Goal: Information Seeking & Learning: Learn about a topic

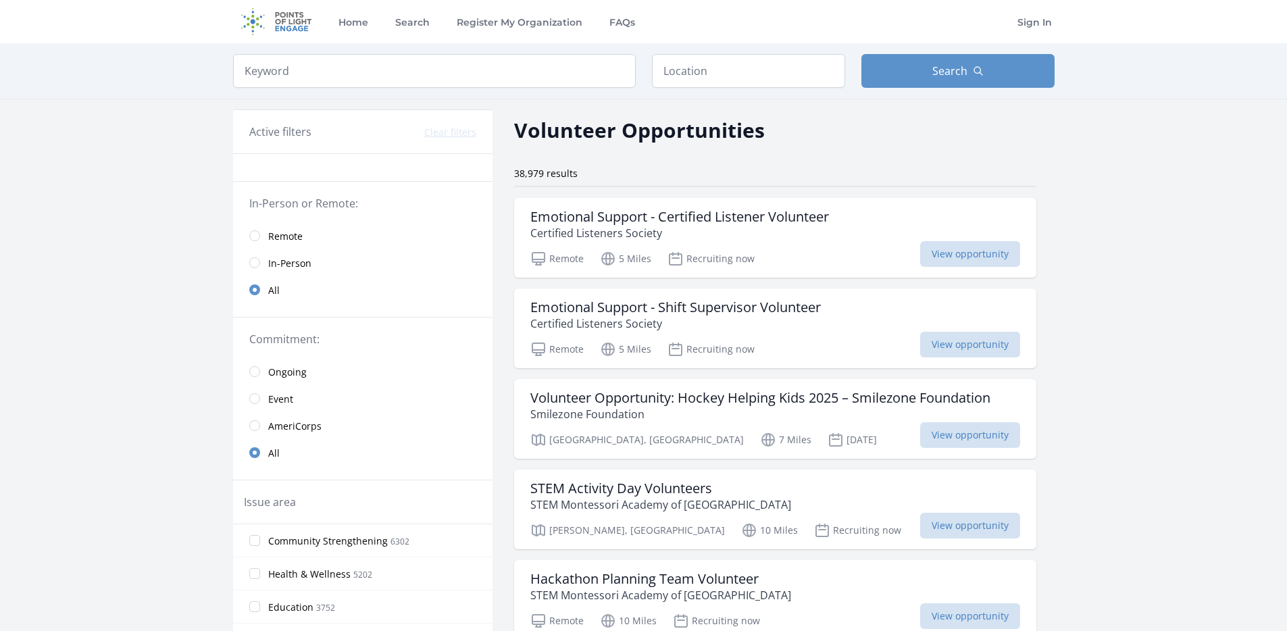
click at [287, 239] on span "Remote" at bounding box center [285, 237] width 34 height 14
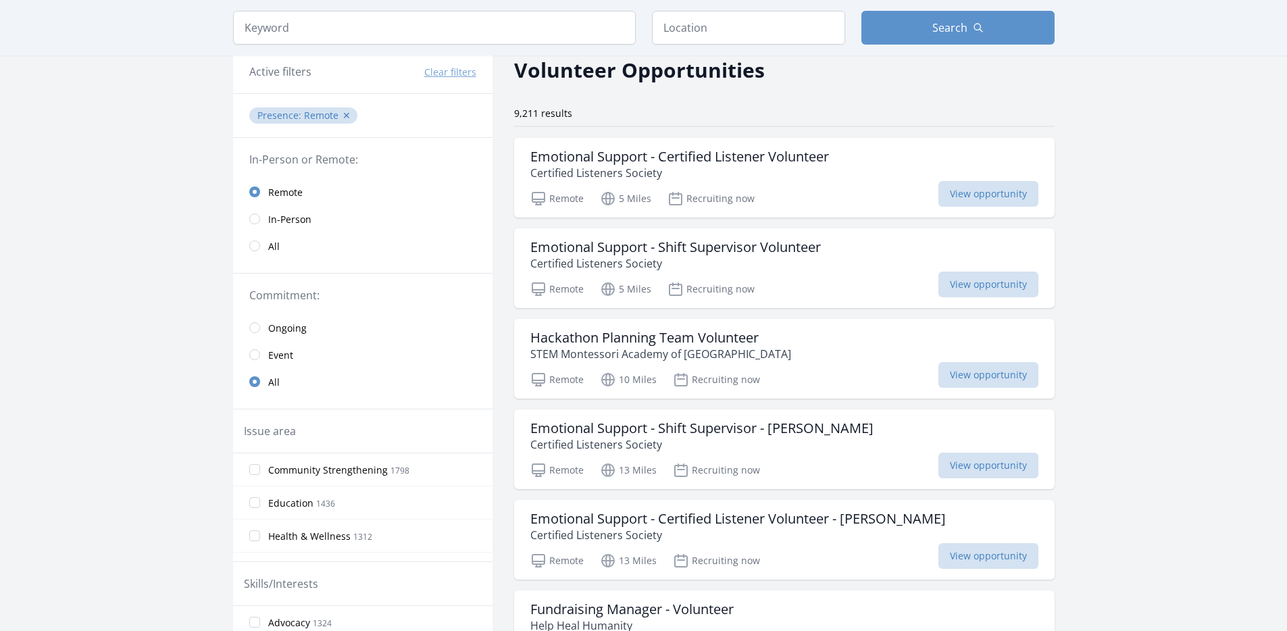
scroll to position [66, 0]
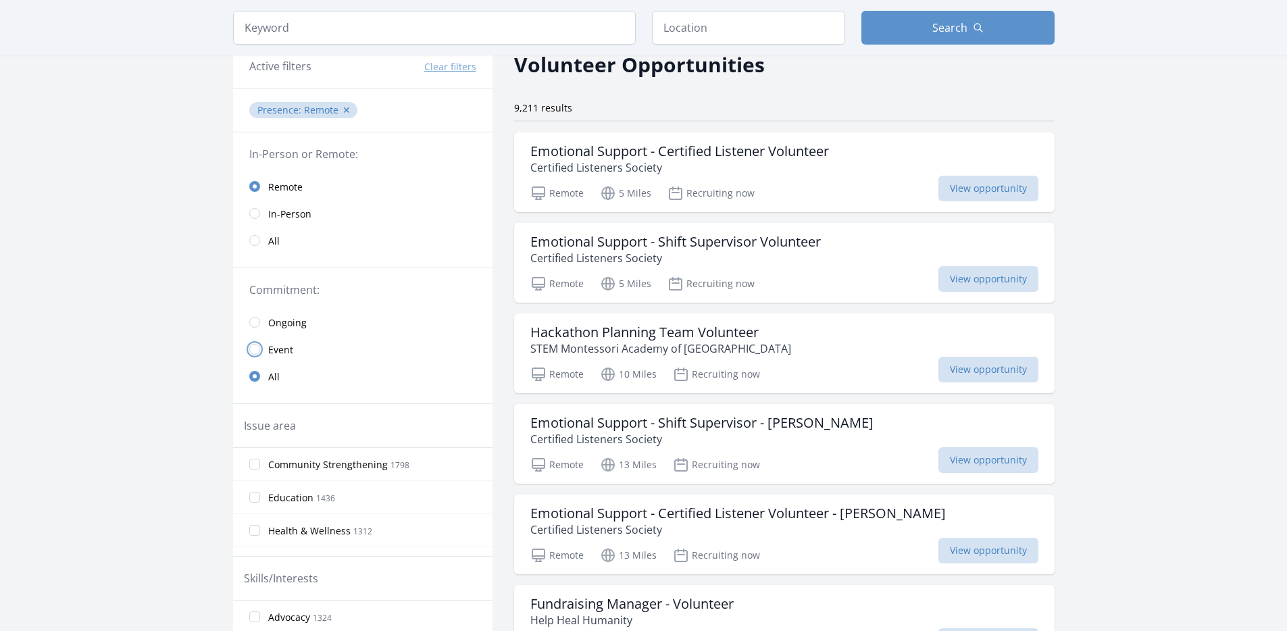
click at [255, 349] on input "radio" at bounding box center [254, 349] width 11 height 11
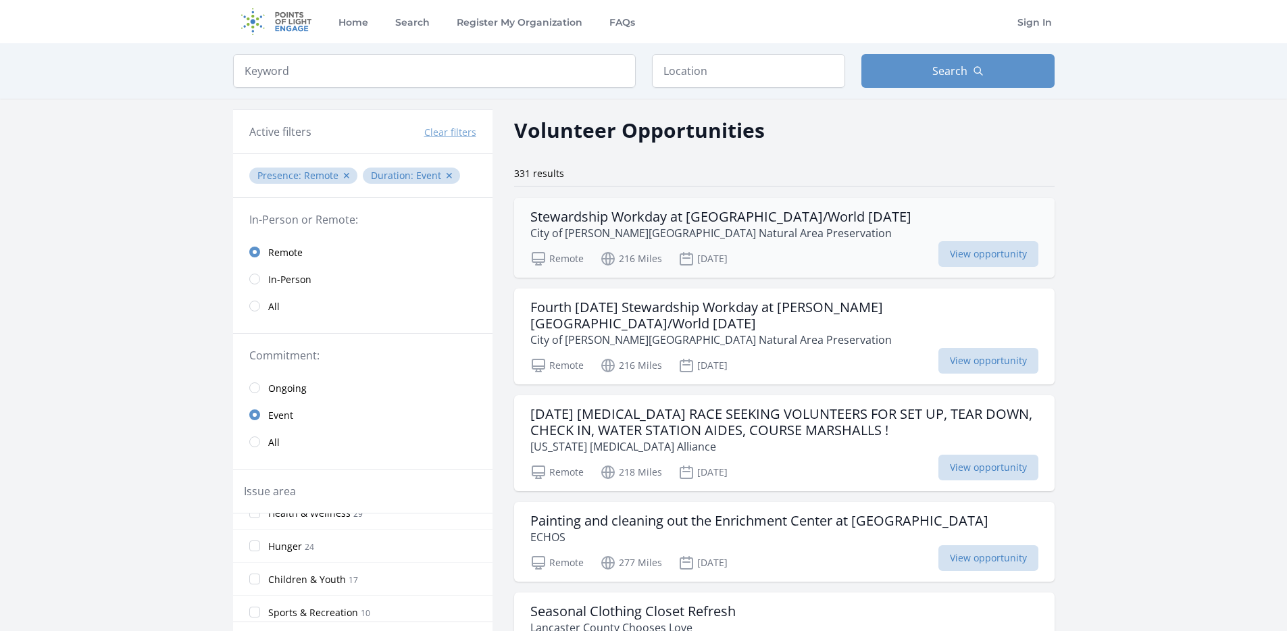
scroll to position [1, 0]
click at [991, 64] on button "Search" at bounding box center [958, 70] width 193 height 34
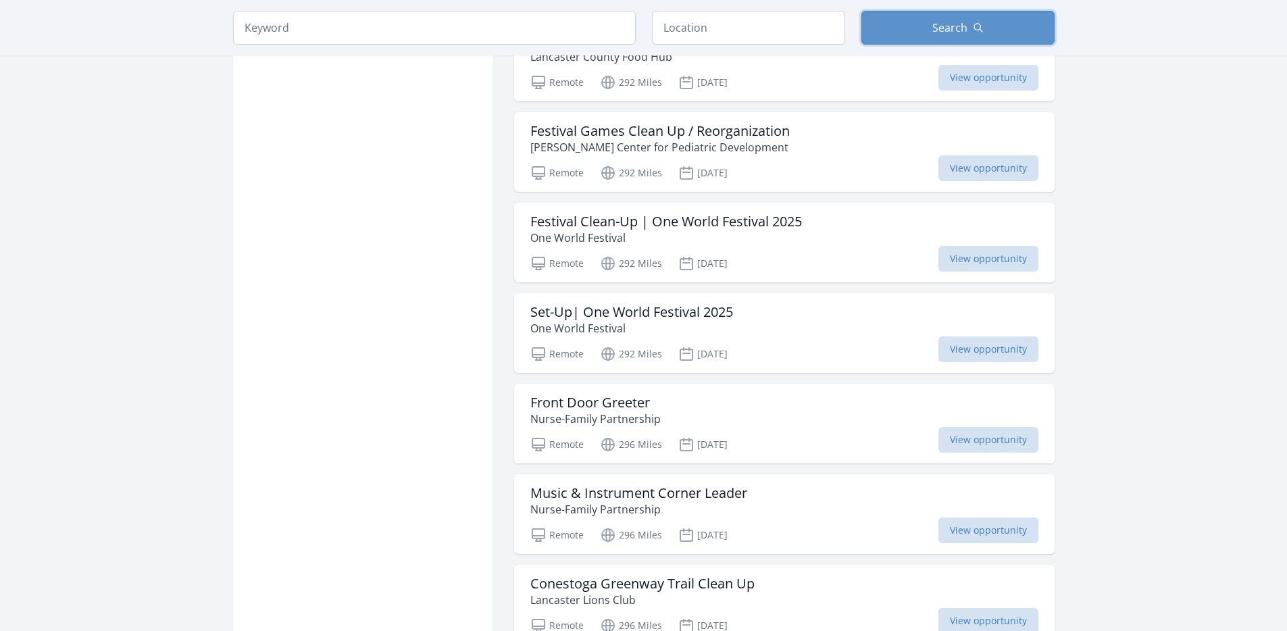
scroll to position [1331, 0]
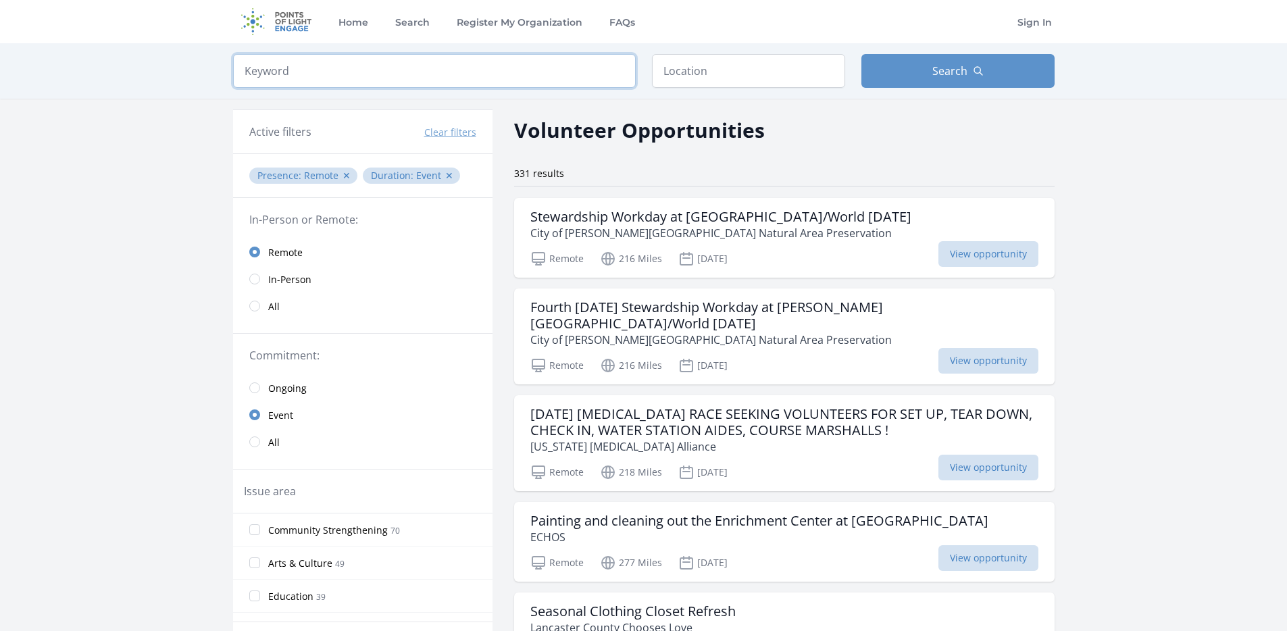
click at [398, 69] on input "search" at bounding box center [434, 71] width 403 height 34
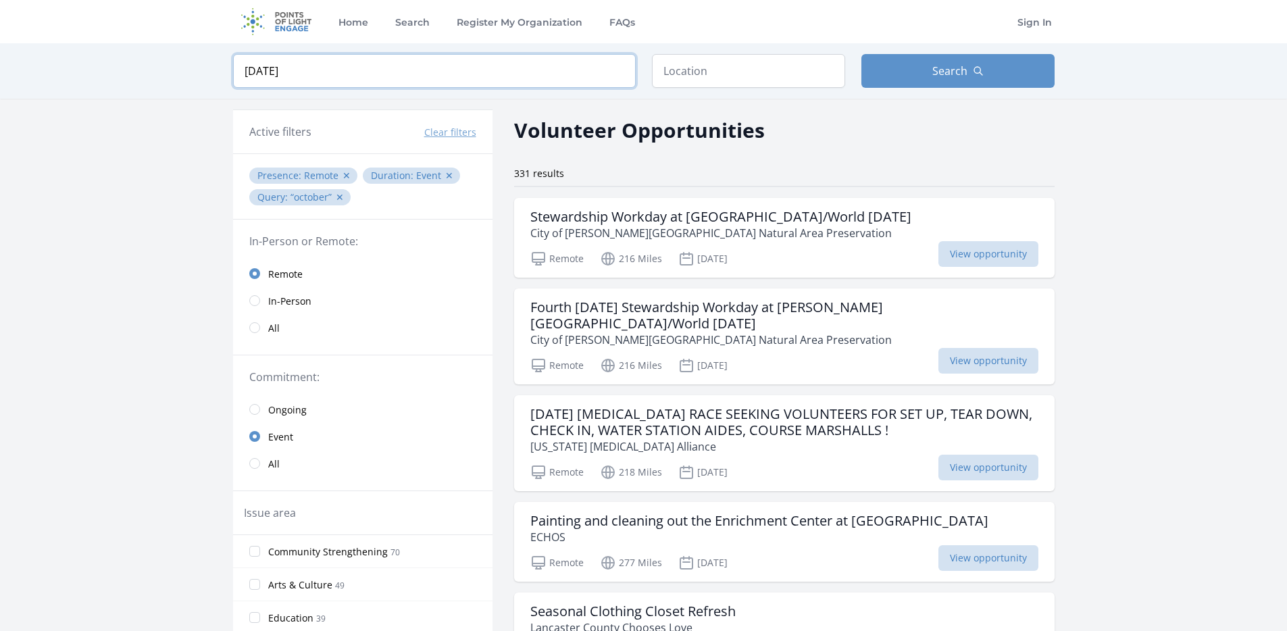
type input "october 24"
click button "submit" at bounding box center [0, 0] width 0 height 0
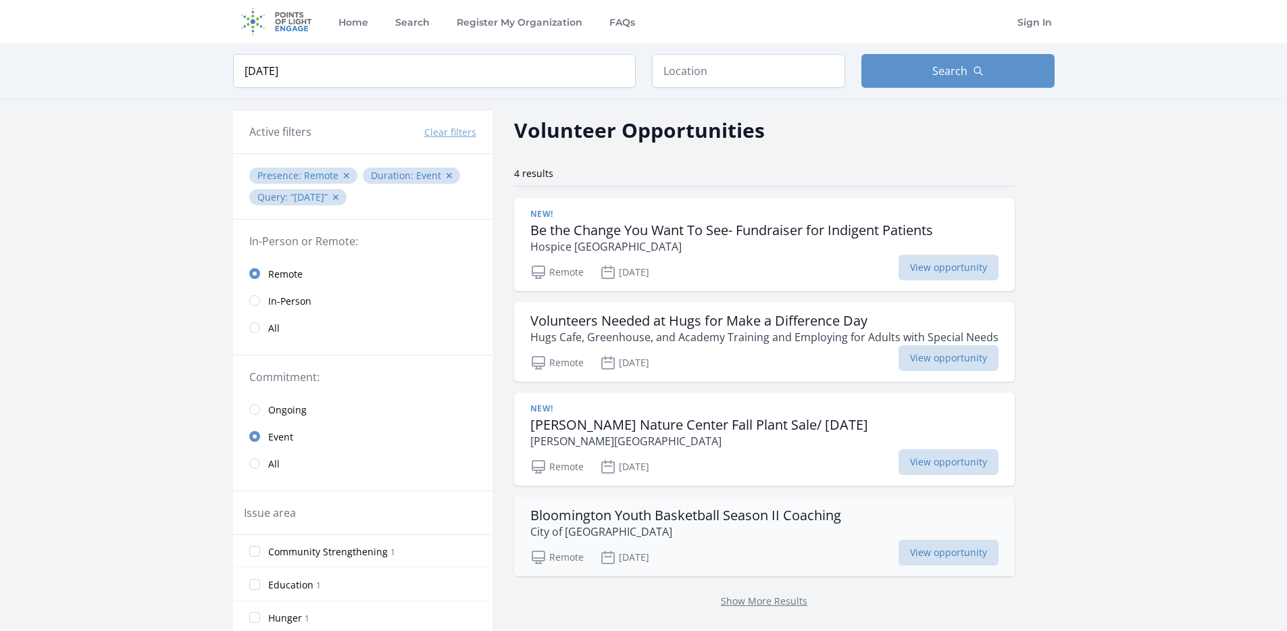
scroll to position [3, 0]
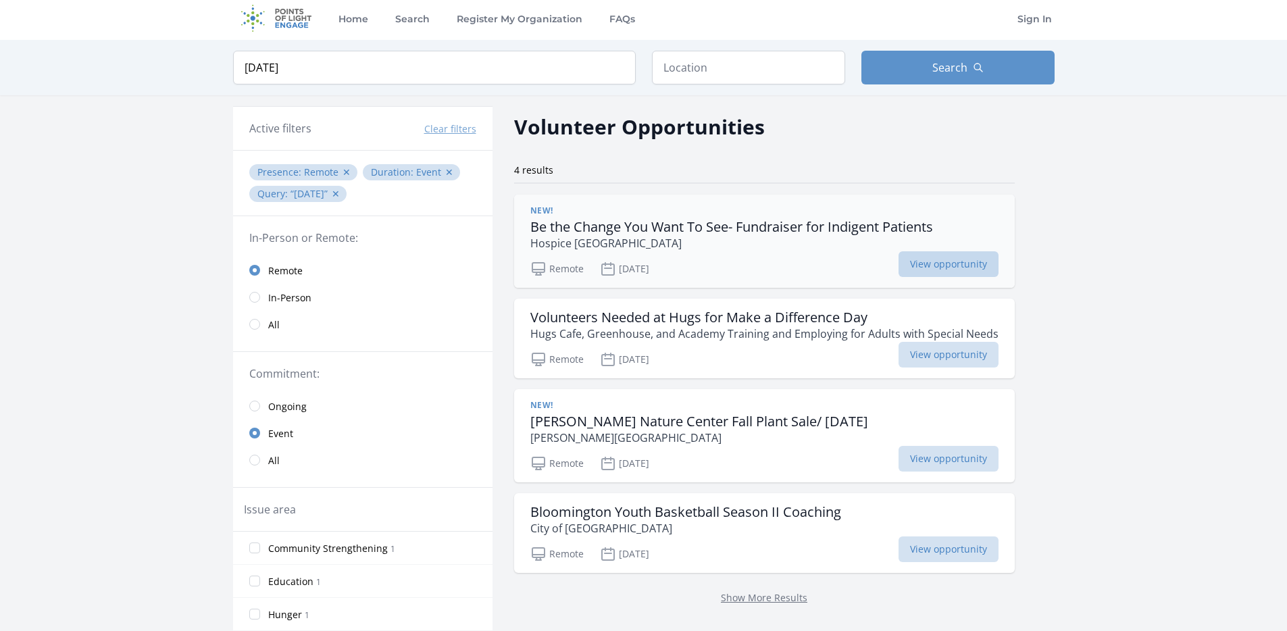
click at [928, 266] on span "View opportunity" at bounding box center [949, 264] width 100 height 26
click at [804, 328] on p "Hugs Cafe, Greenhouse, and Academy Training and Employing for Adults with Speci…" at bounding box center [764, 334] width 468 height 16
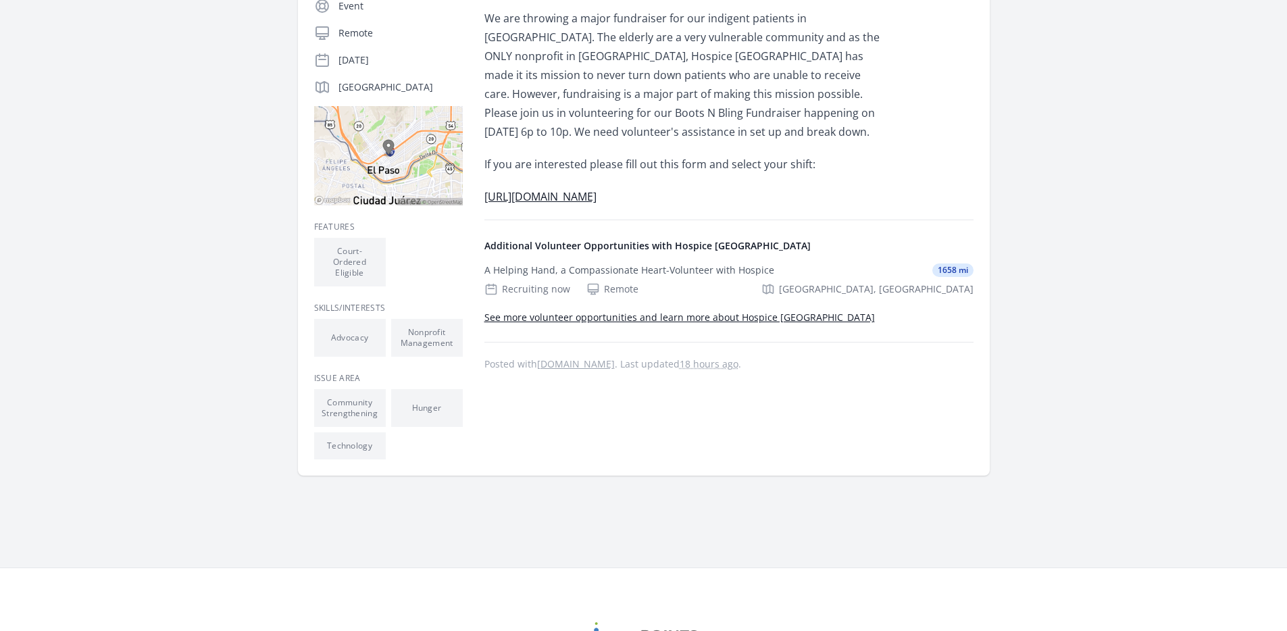
scroll to position [310, 0]
click at [622, 318] on link "See more volunteer opportunities and learn more about Hospice El Paso" at bounding box center [680, 316] width 391 height 13
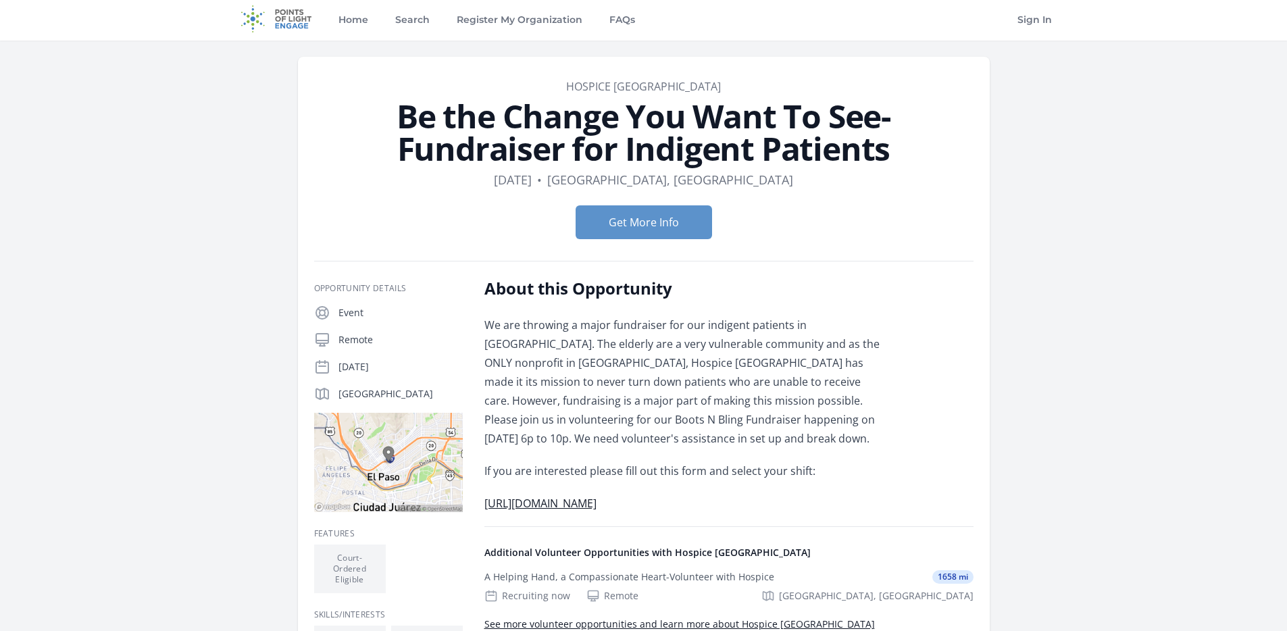
scroll to position [0, 0]
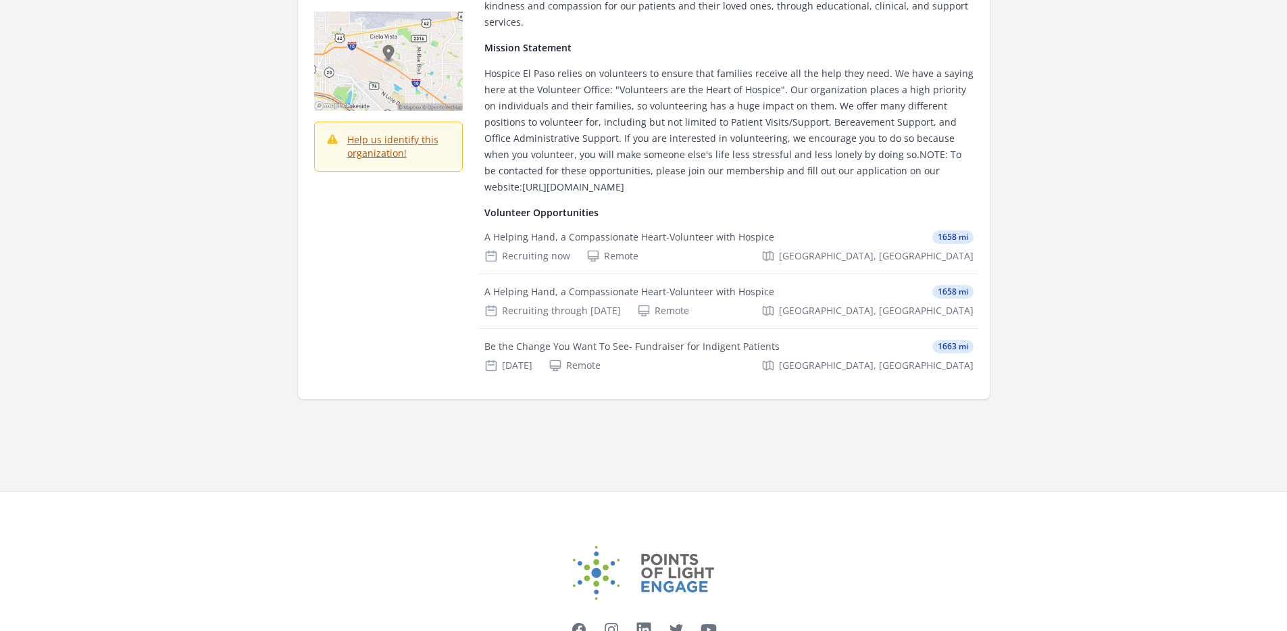
scroll to position [259, 0]
click at [637, 229] on div "A Helping Hand, a Compassionate Heart-Volunteer with Hospice" at bounding box center [630, 236] width 290 height 14
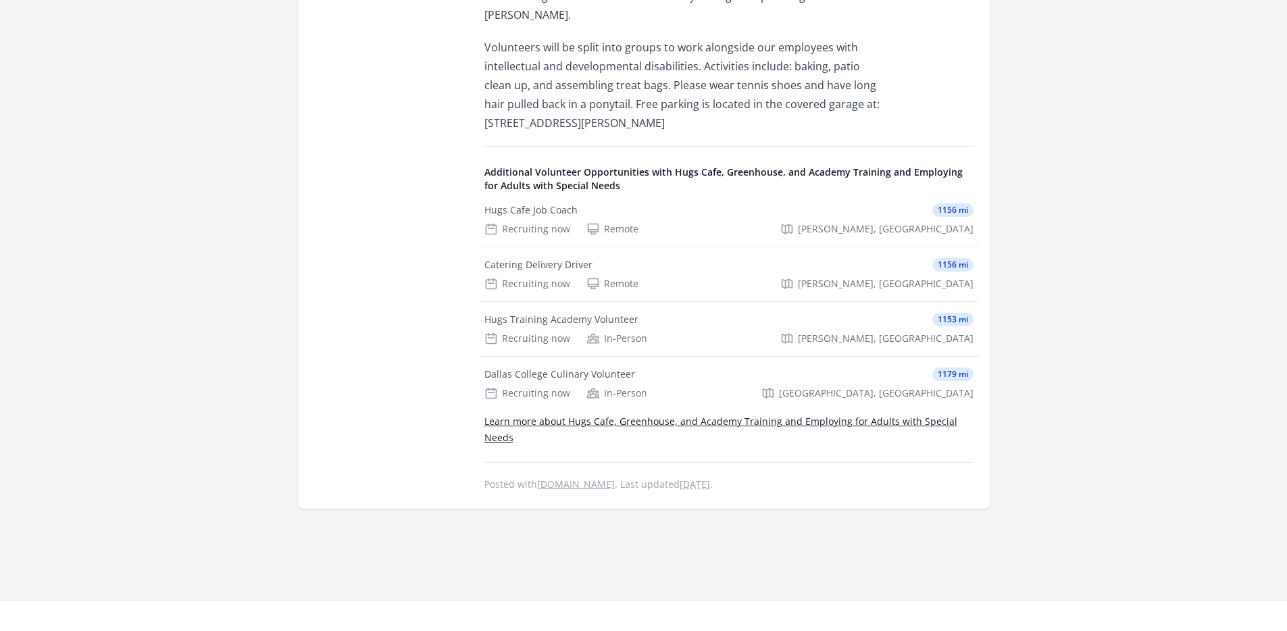
scroll to position [643, 0]
click at [767, 417] on link "Learn more about Hugs Cafe, Greenhouse, and Academy Training and Employing for …" at bounding box center [721, 431] width 473 height 29
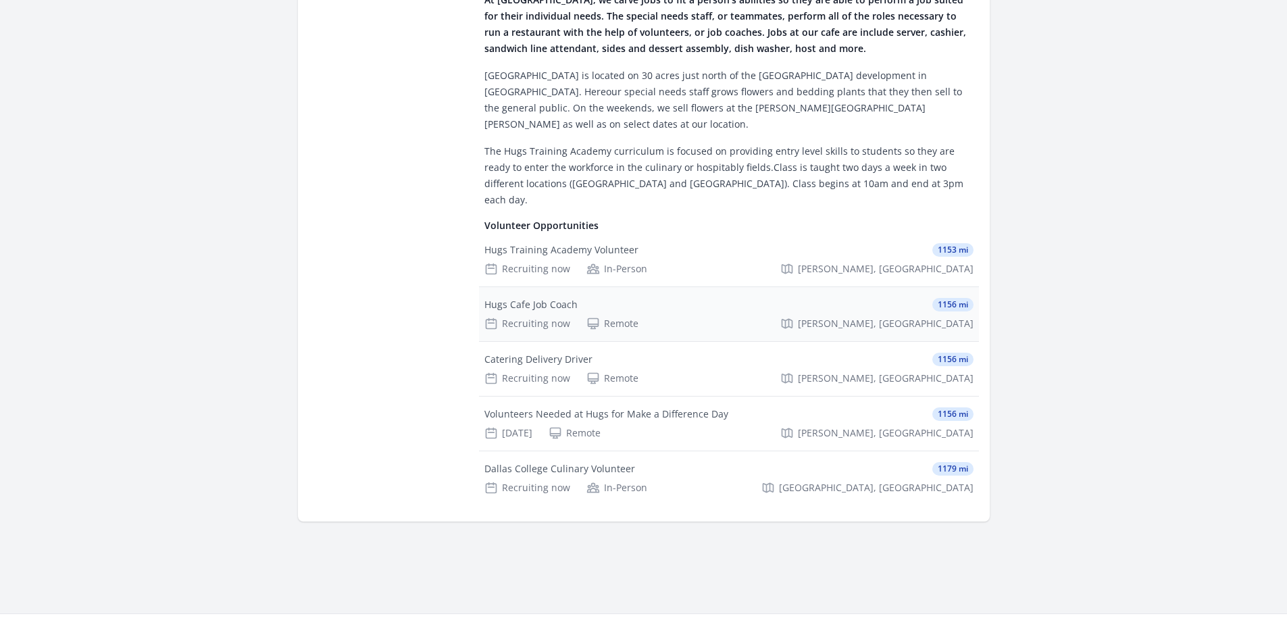
scroll to position [560, 0]
click at [545, 297] on div "Hugs Cafe Job Coach" at bounding box center [531, 304] width 93 height 14
